Goal: Transaction & Acquisition: Purchase product/service

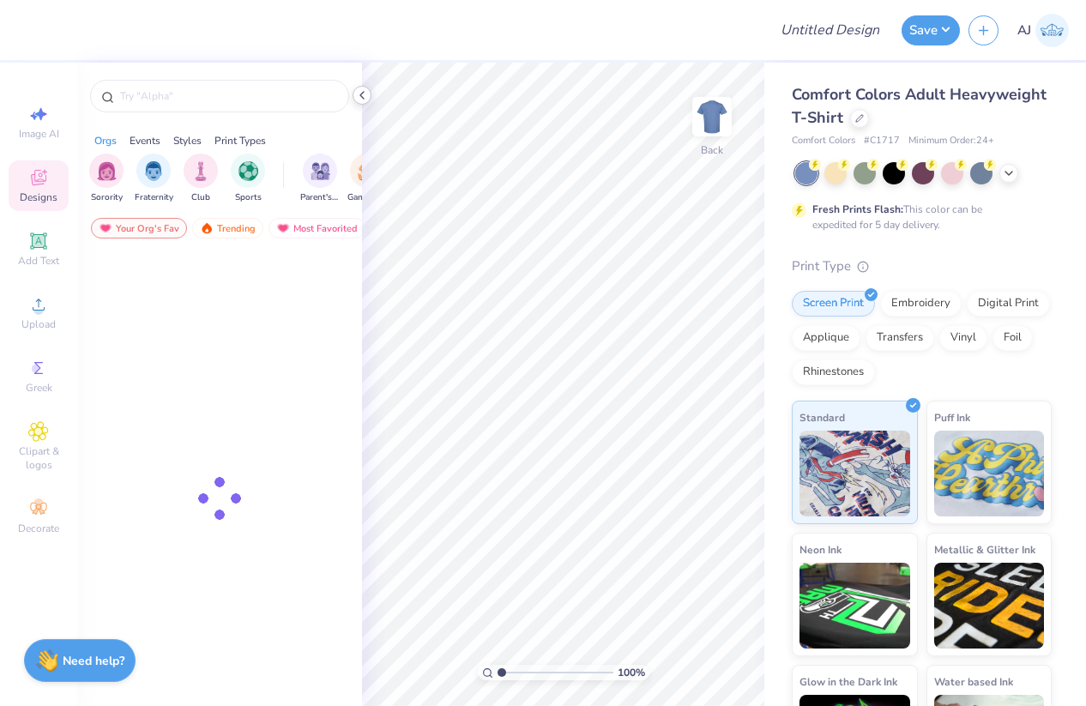
click at [365, 98] on icon at bounding box center [362, 95] width 14 height 14
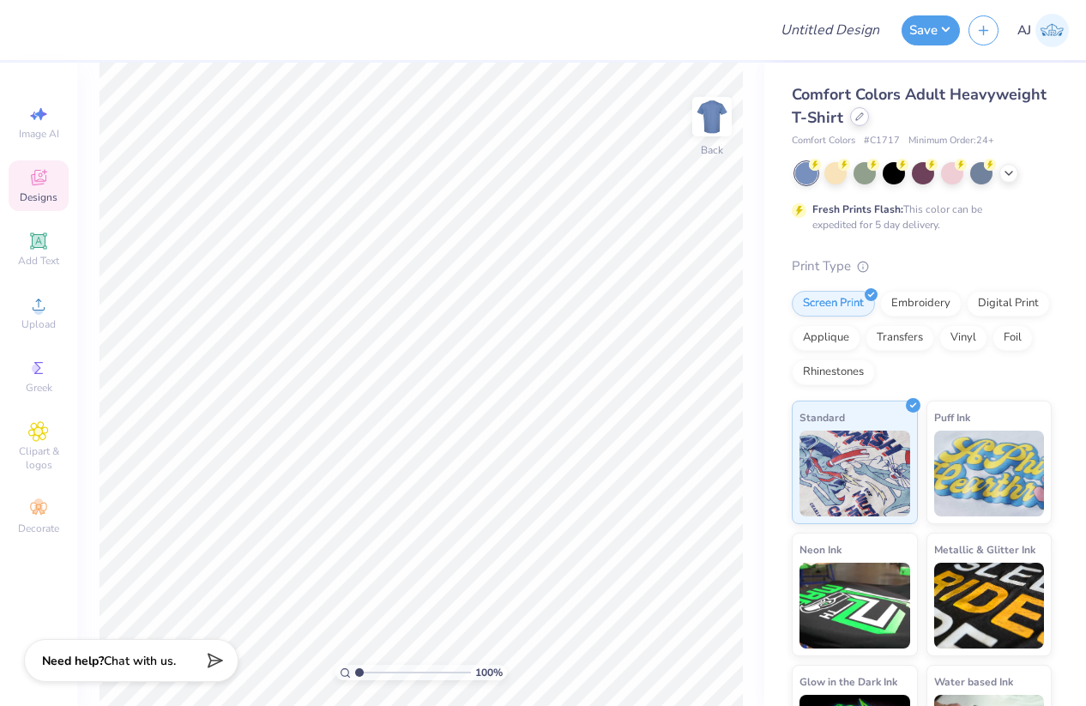
click at [864, 120] on icon at bounding box center [859, 116] width 9 height 9
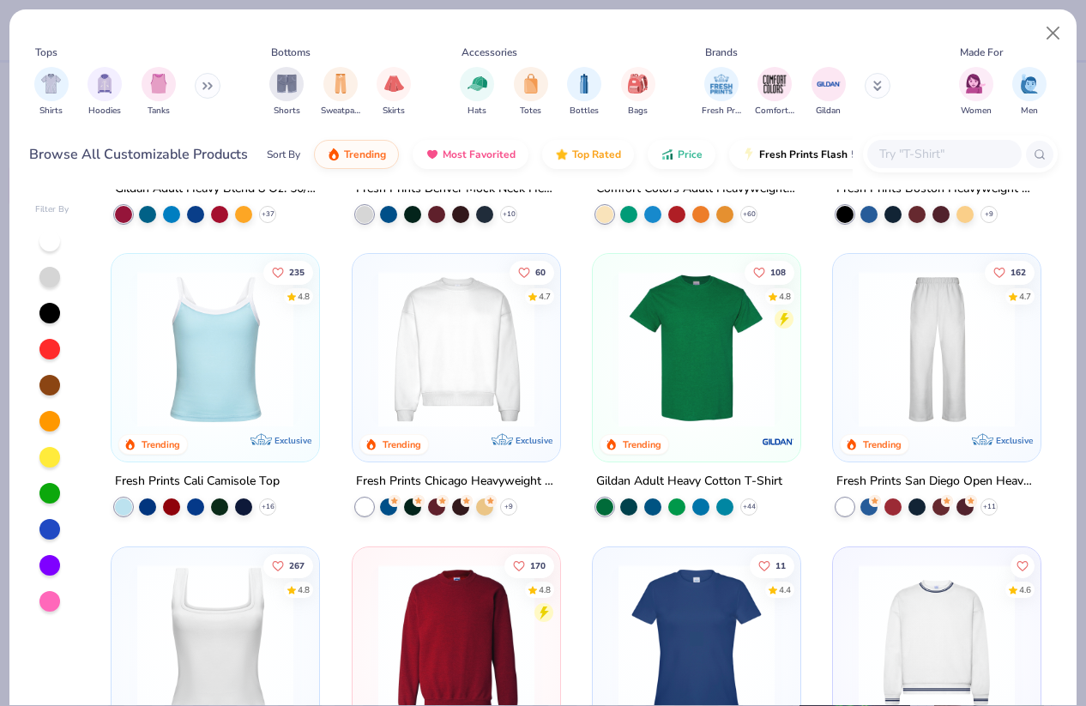
scroll to position [244, 0]
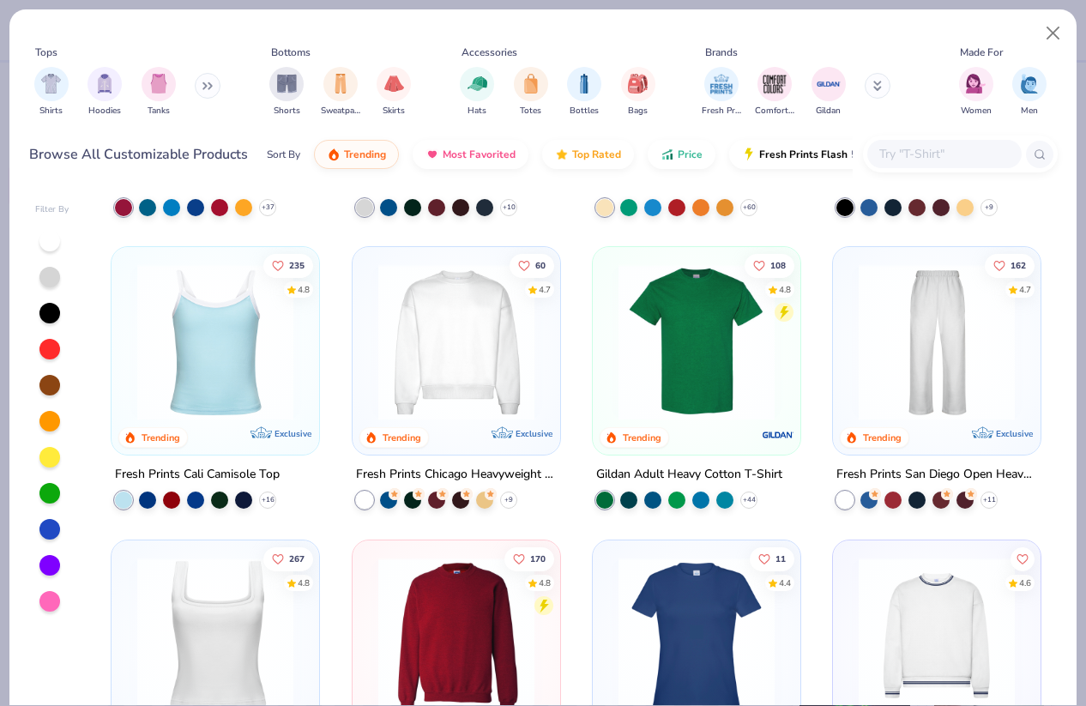
click at [935, 147] on input "text" at bounding box center [943, 154] width 132 height 20
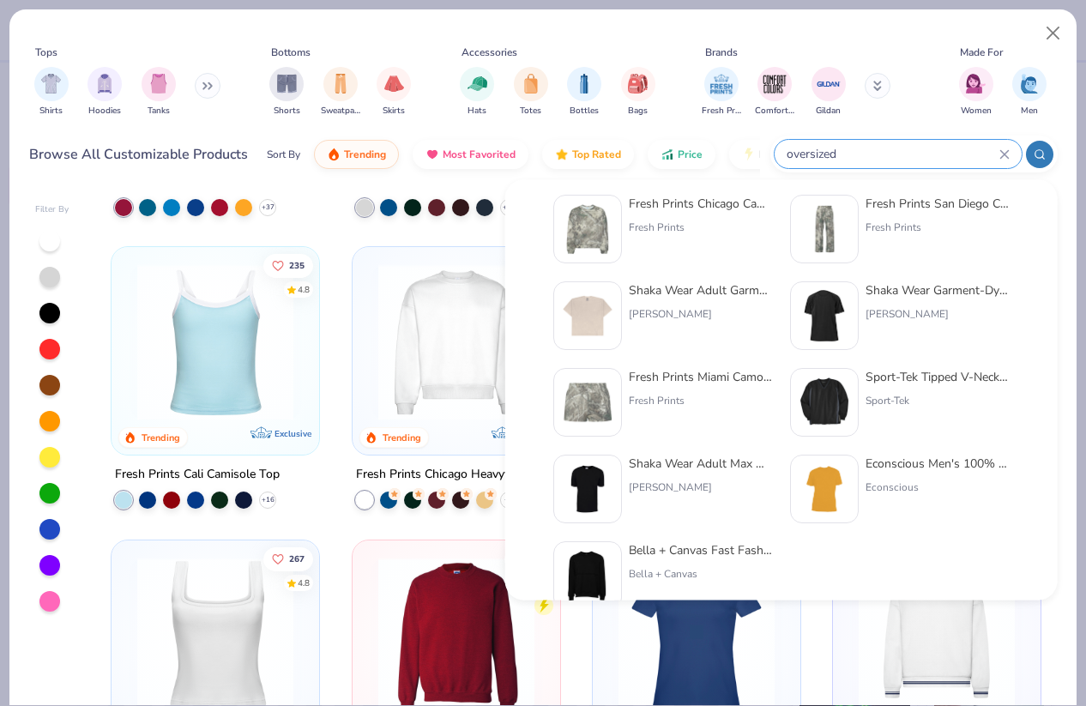
scroll to position [207, 0]
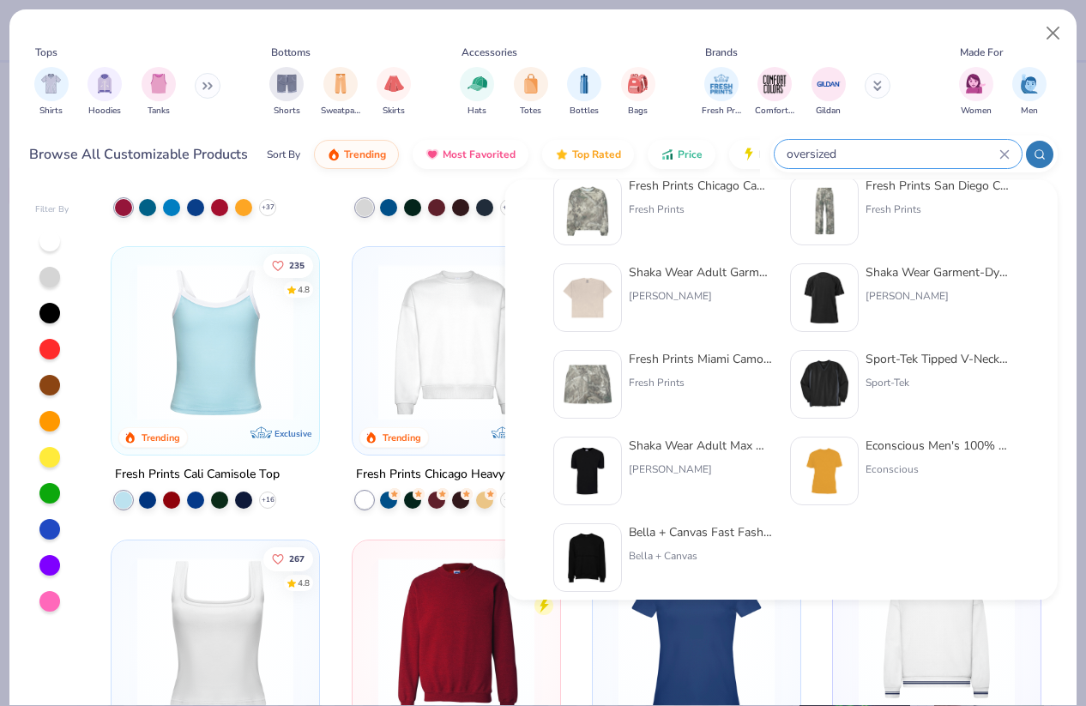
type input "oversized"
click at [592, 294] on img at bounding box center [587, 298] width 53 height 53
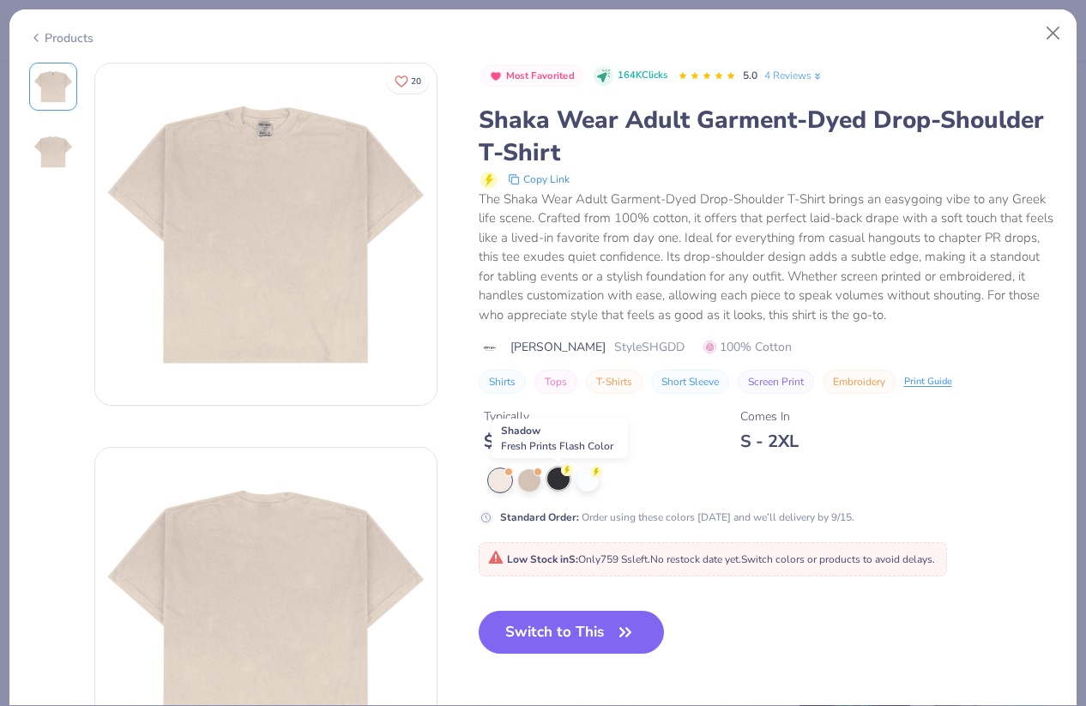
click at [562, 484] on div at bounding box center [558, 478] width 22 height 22
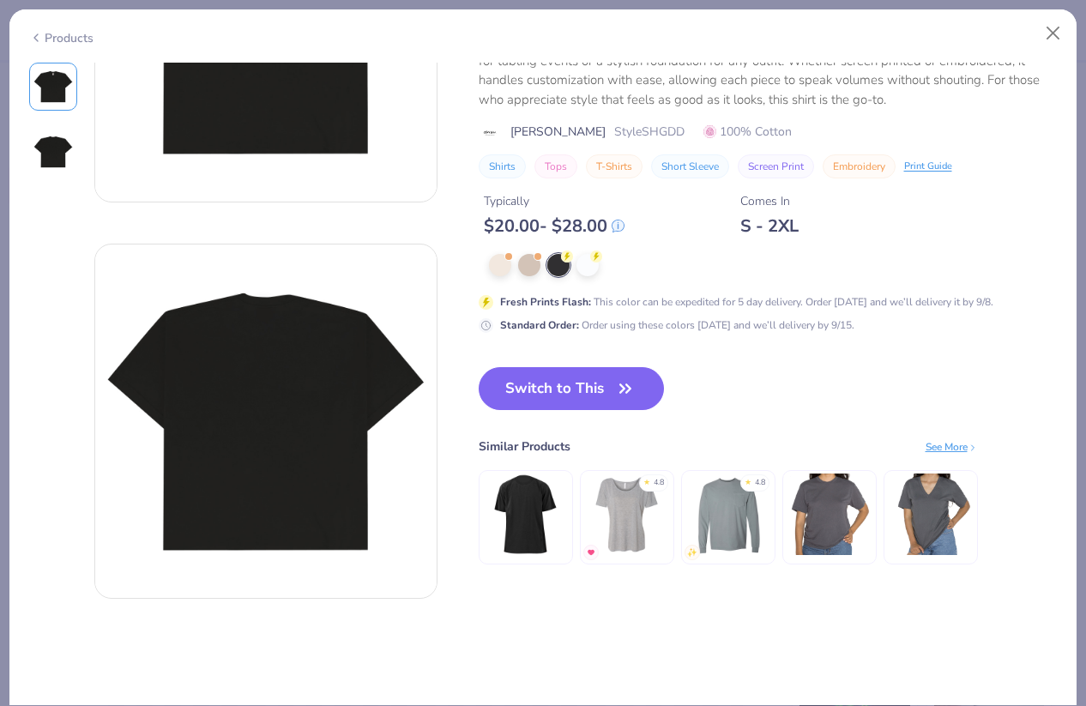
scroll to position [199, 0]
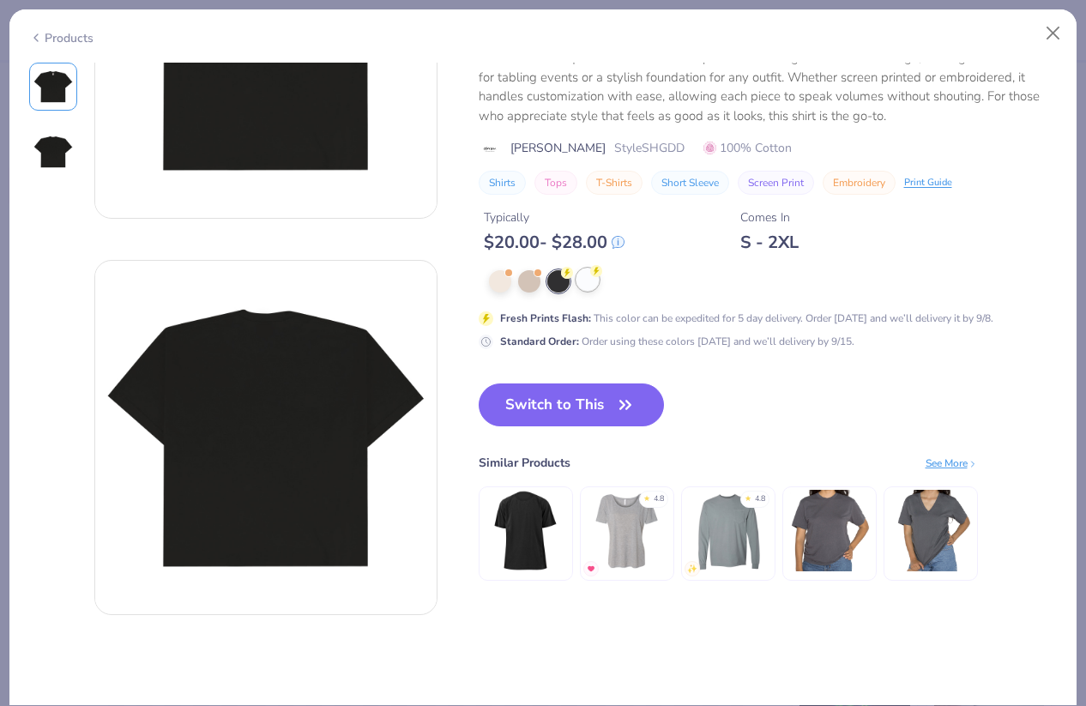
click at [593, 283] on div at bounding box center [587, 279] width 22 height 22
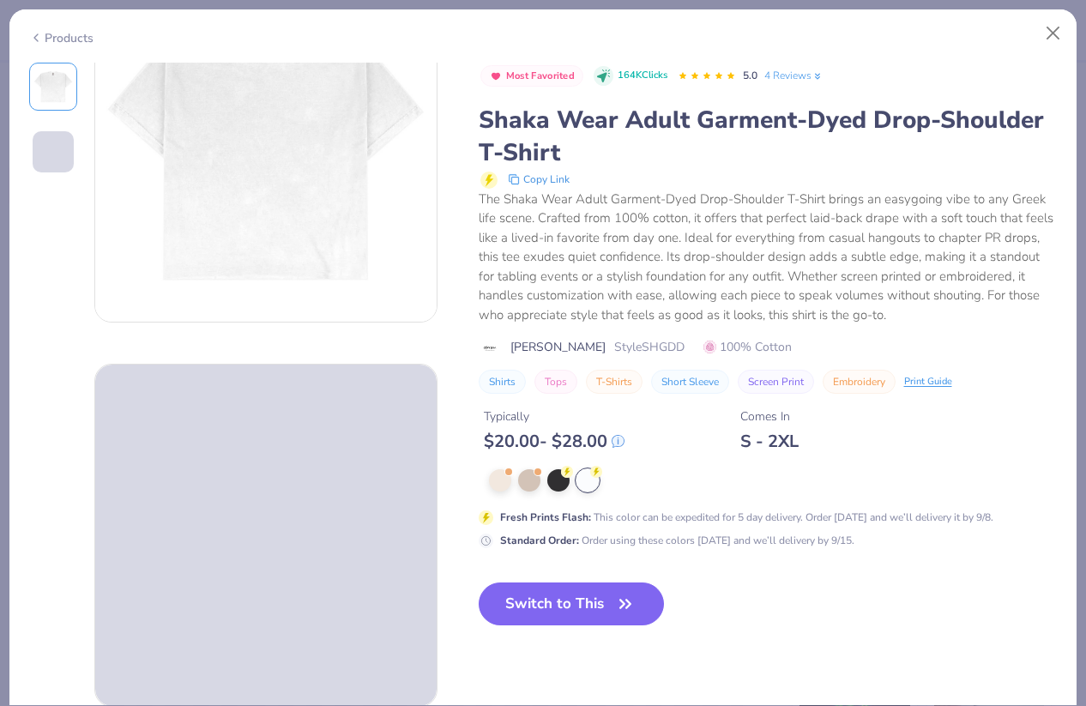
scroll to position [72, 0]
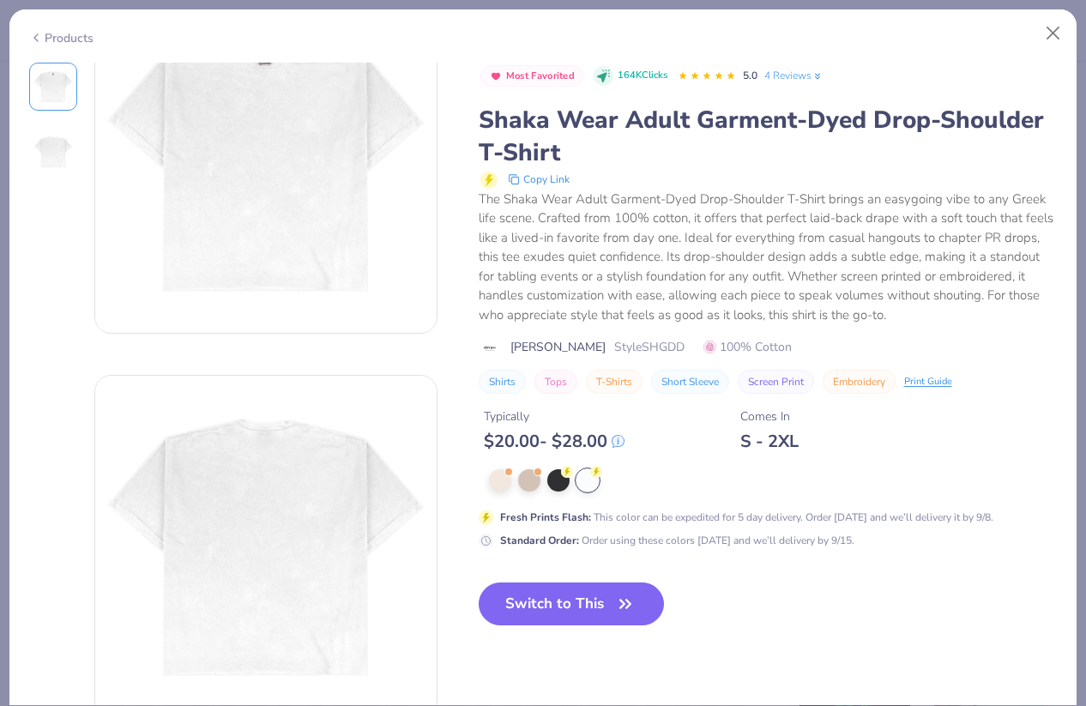
click at [159, 366] on div "20" at bounding box center [265, 354] width 343 height 727
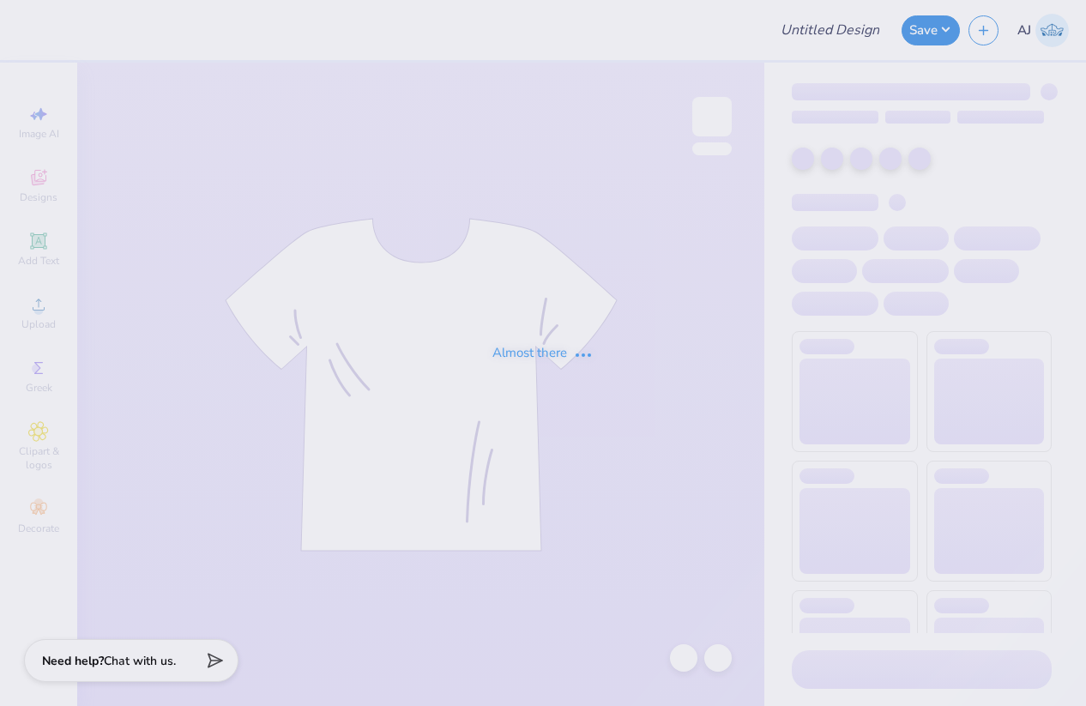
type input "Dance co merch 3"
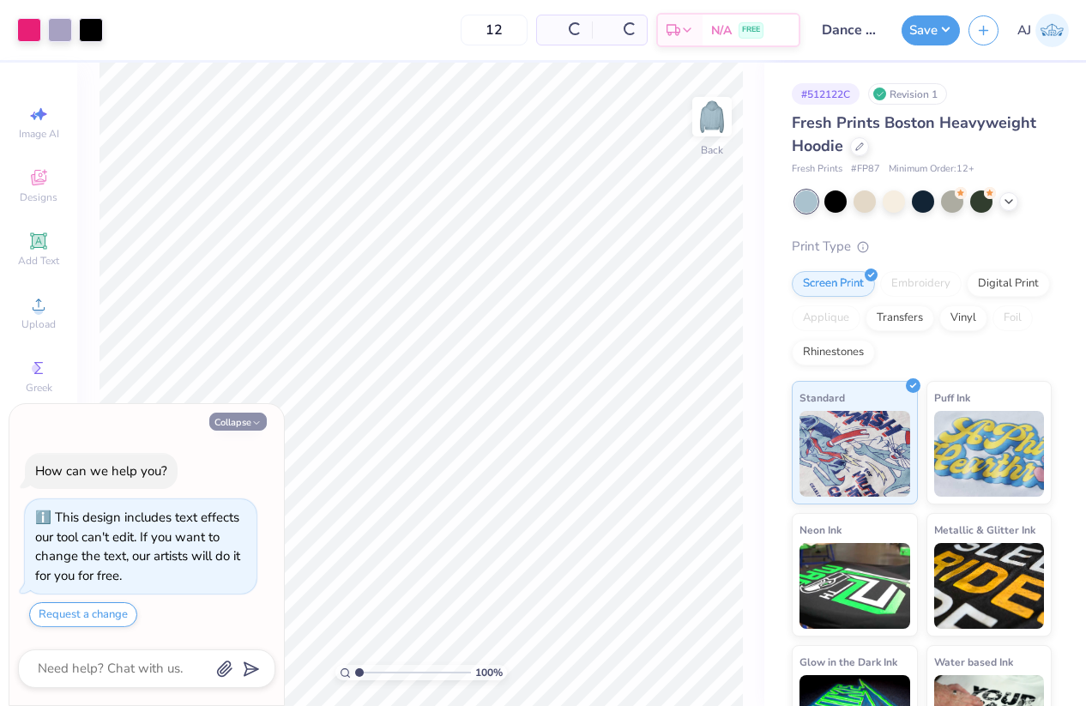
click at [235, 422] on button "Collapse" at bounding box center [237, 422] width 57 height 18
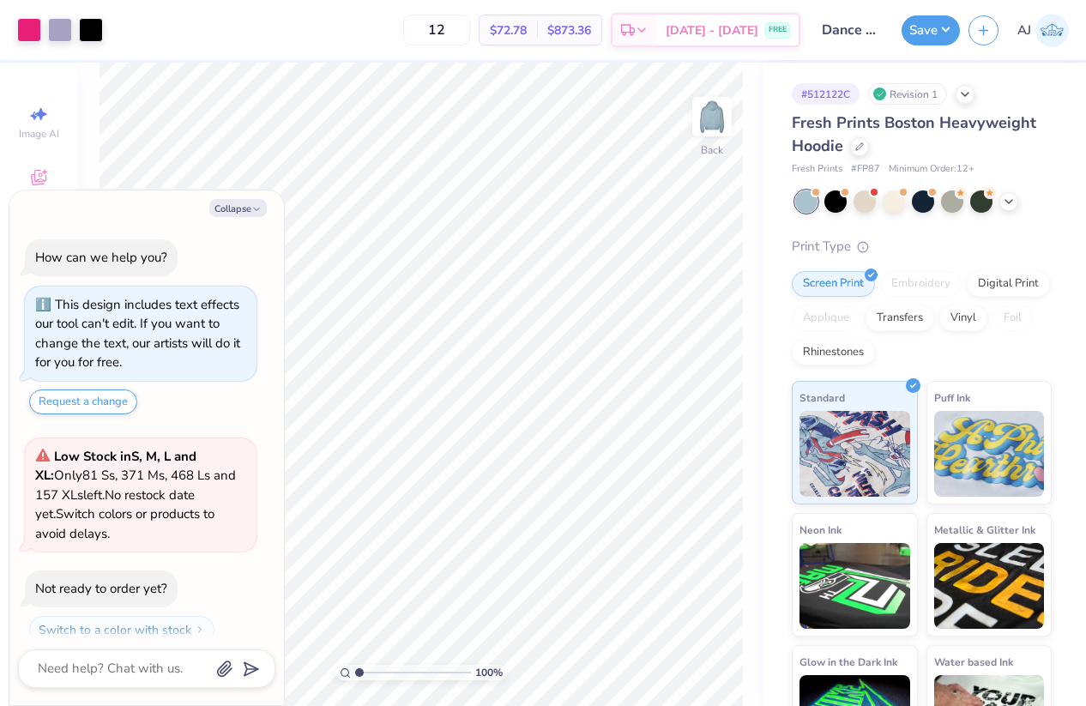
scroll to position [48, 0]
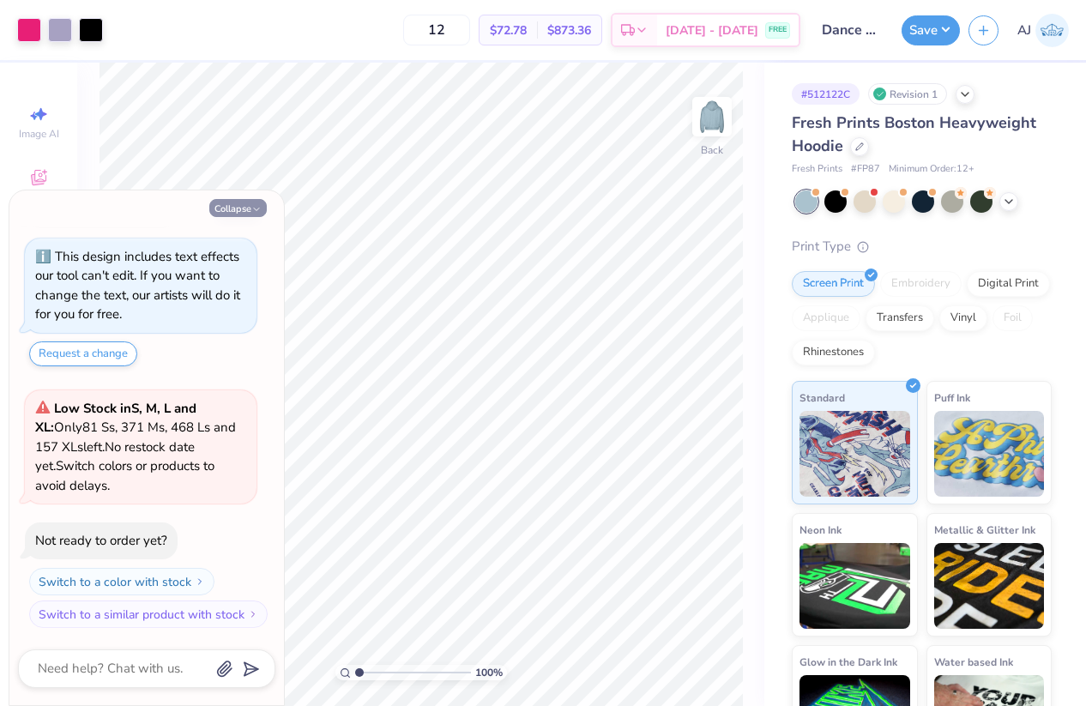
click at [244, 208] on button "Collapse" at bounding box center [237, 208] width 57 height 18
type textarea "x"
